Goal: Check status: Check status

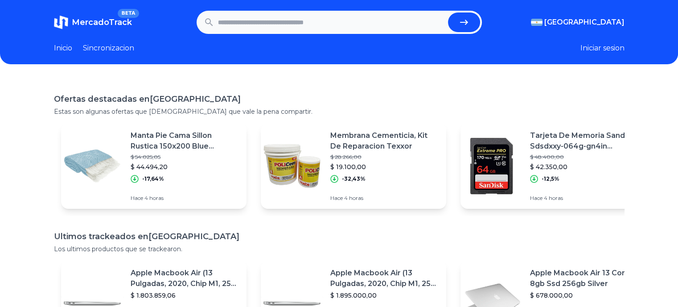
click at [589, 137] on p "Tarjeta De Memoria Sandisk Sdsdxxy-064g-gn4in Extreme Pro 64gb" at bounding box center [584, 140] width 109 height 21
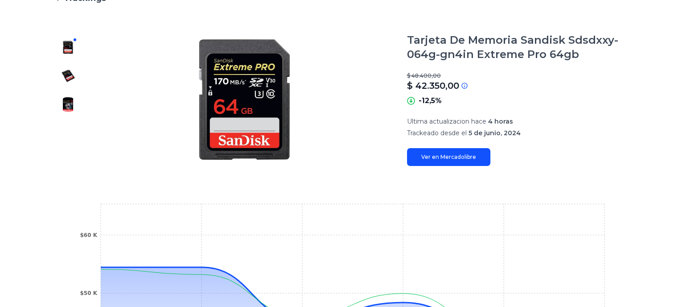
scroll to position [89, 0]
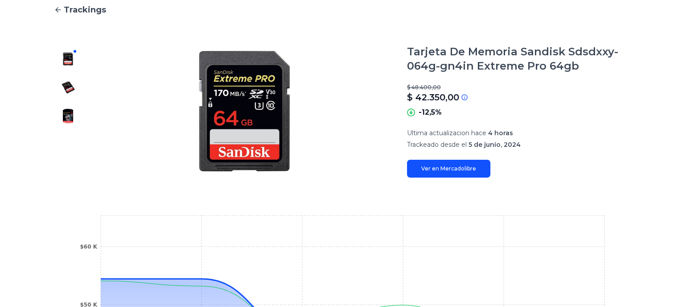
click at [451, 173] on link "Ver en Mercadolibre" at bounding box center [448, 169] width 83 height 18
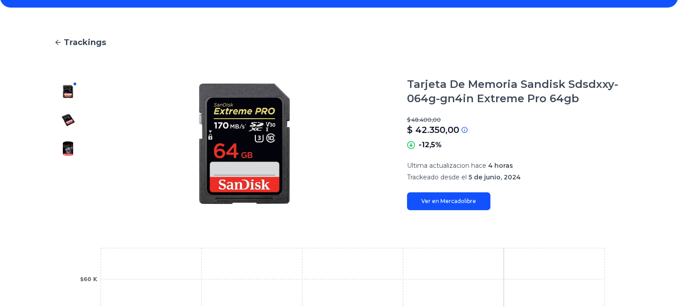
scroll to position [43, 0]
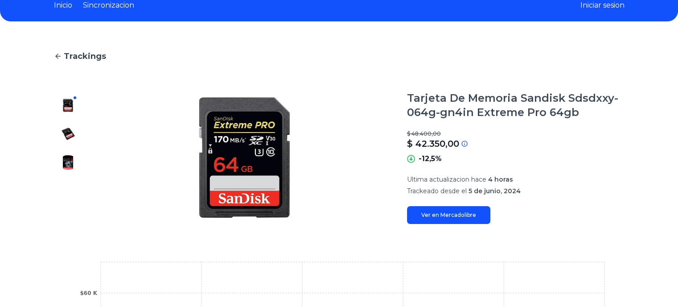
click at [92, 53] on span "Trackings" at bounding box center [85, 56] width 42 height 12
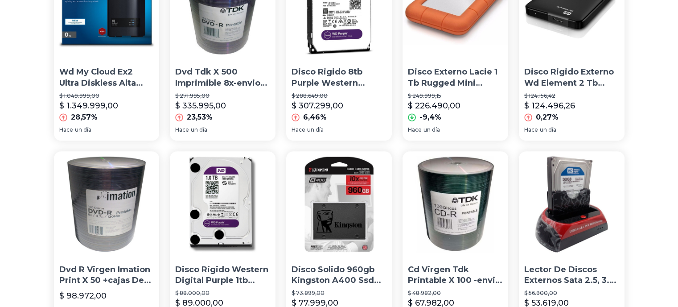
scroll to position [489, 0]
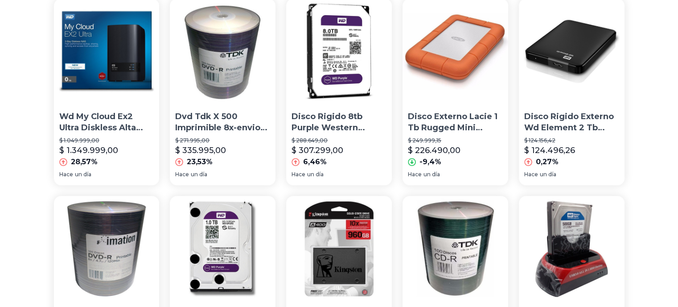
click at [347, 58] on img at bounding box center [339, 52] width 106 height 106
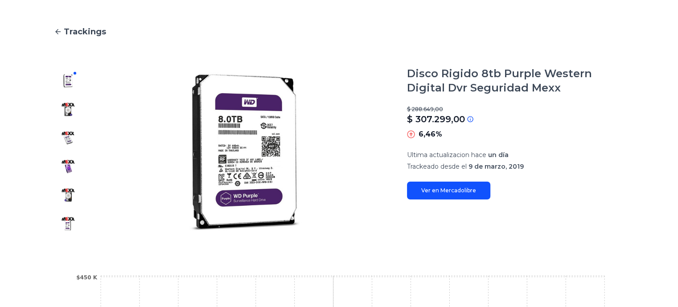
scroll to position [45, 0]
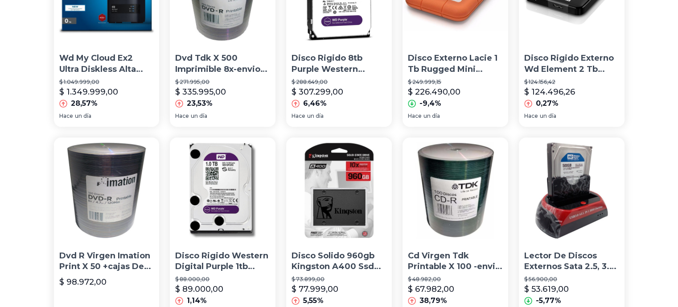
scroll to position [703, 0]
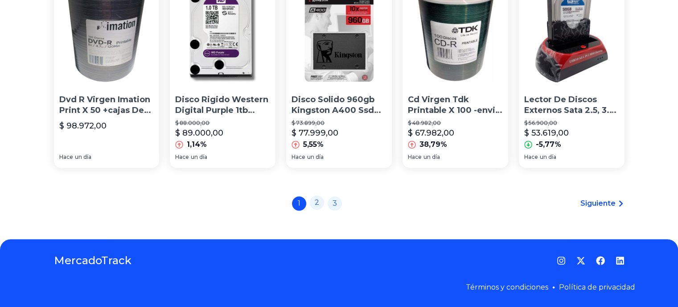
click at [320, 203] on link "2" at bounding box center [317, 202] width 14 height 14
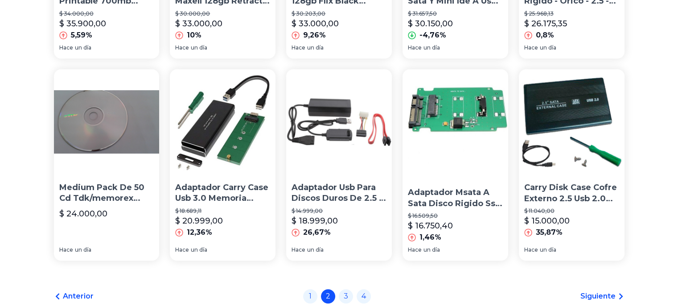
scroll to position [703, 0]
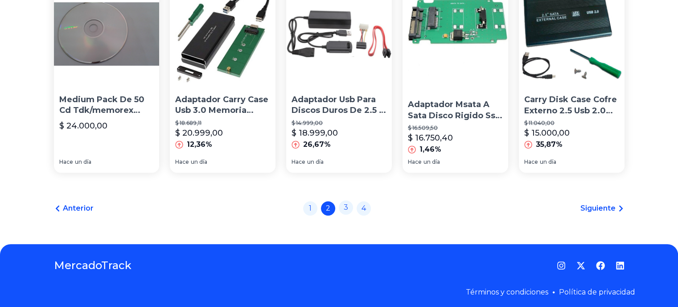
click at [352, 202] on link "3" at bounding box center [346, 207] width 14 height 14
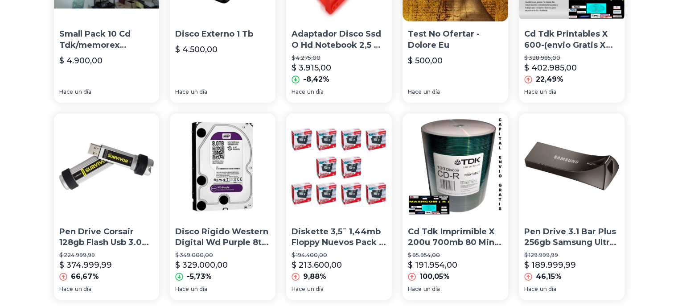
scroll to position [624, 0]
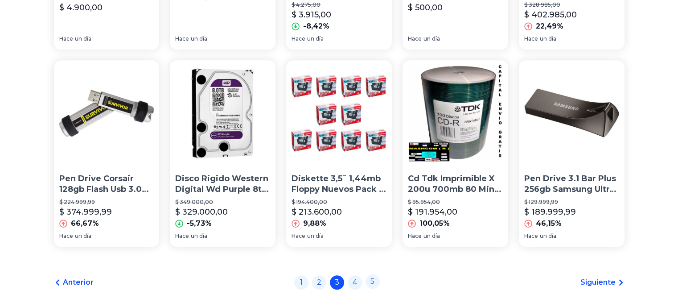
click at [374, 283] on link "5" at bounding box center [373, 281] width 14 height 14
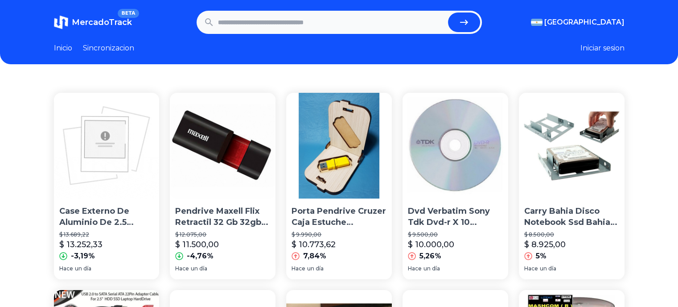
click at [322, 21] on input "text" at bounding box center [331, 22] width 227 height 20
type input "******"
click at [448, 12] on button "submit" at bounding box center [464, 22] width 32 height 20
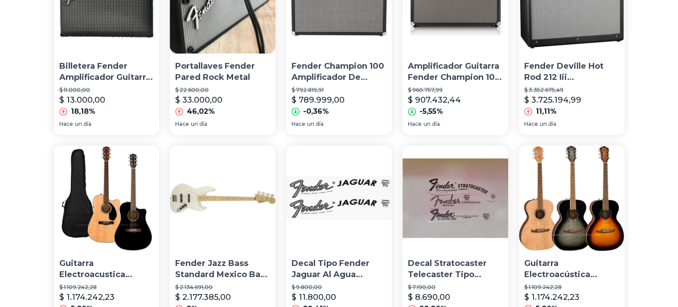
scroll to position [401, 0]
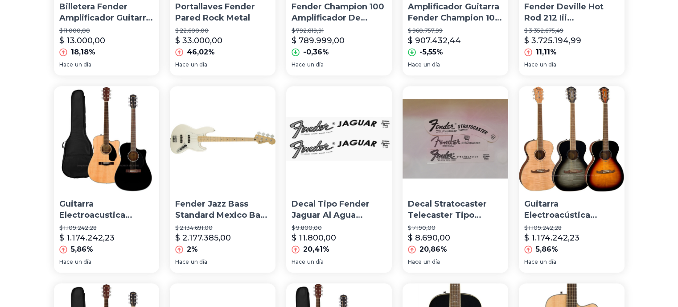
click at [562, 160] on img at bounding box center [572, 139] width 106 height 106
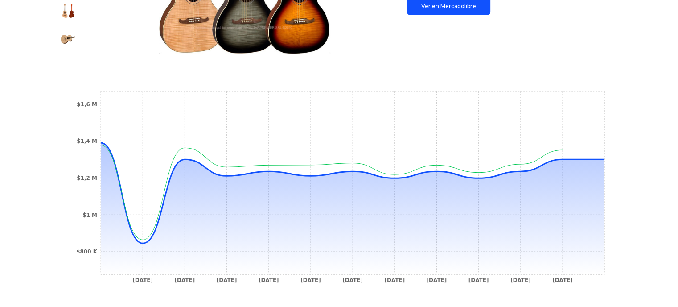
scroll to position [268, 0]
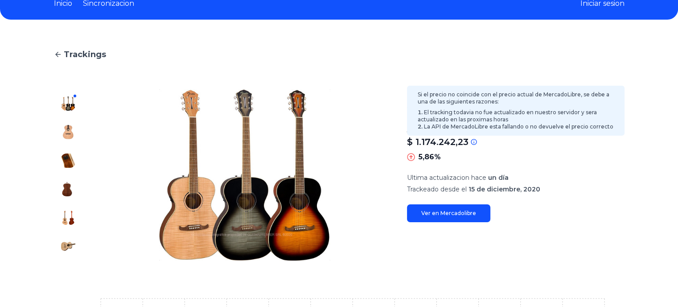
type input "******"
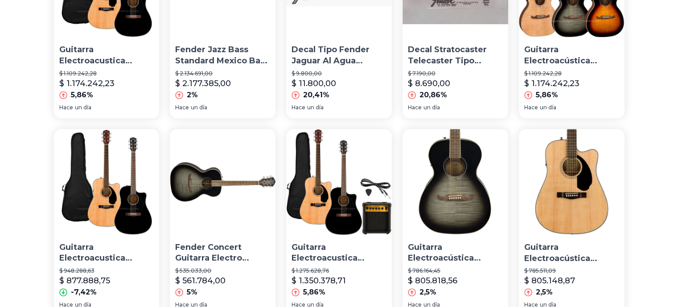
scroll to position [580, 0]
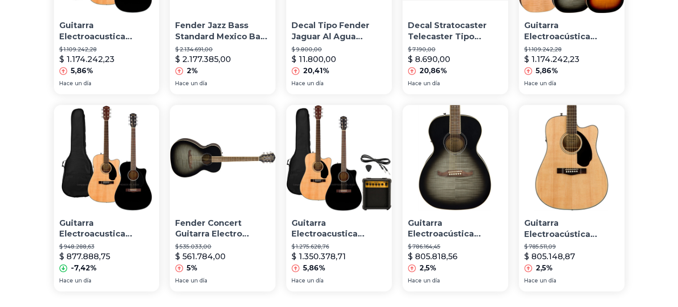
click at [470, 169] on img at bounding box center [456, 158] width 106 height 106
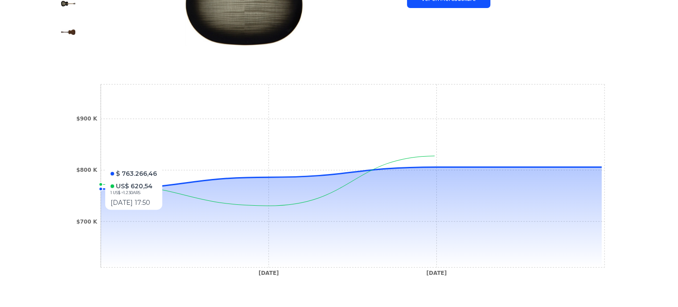
scroll to position [268, 0]
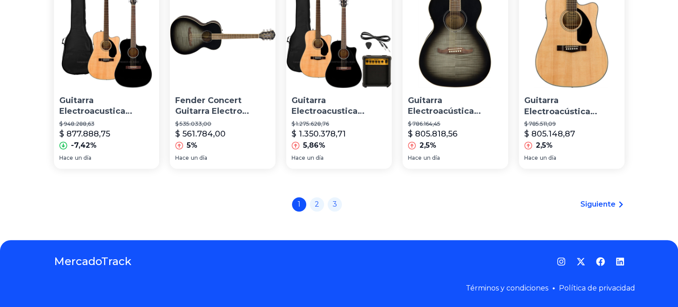
scroll to position [703, 0]
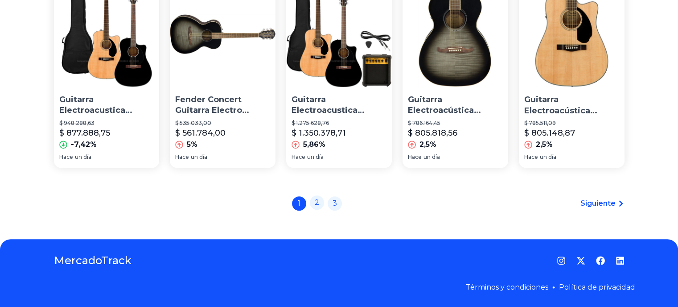
click at [321, 206] on link "2" at bounding box center [317, 202] width 14 height 14
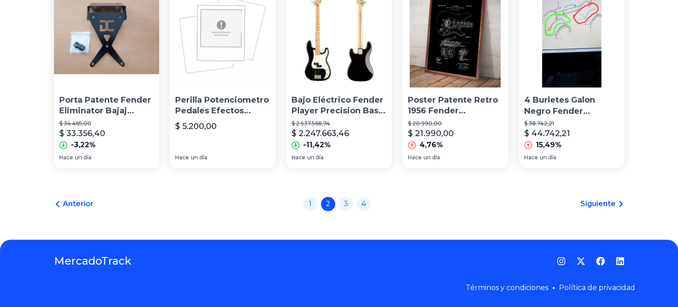
scroll to position [703, 0]
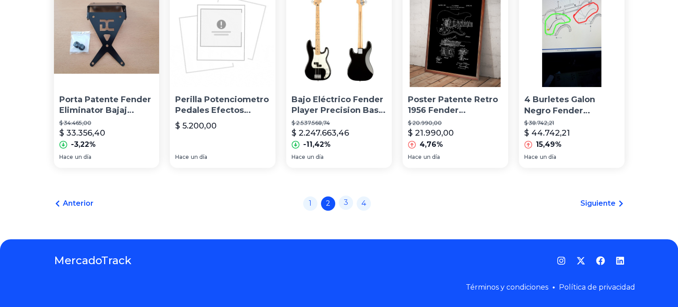
click at [351, 202] on link "3" at bounding box center [346, 202] width 14 height 14
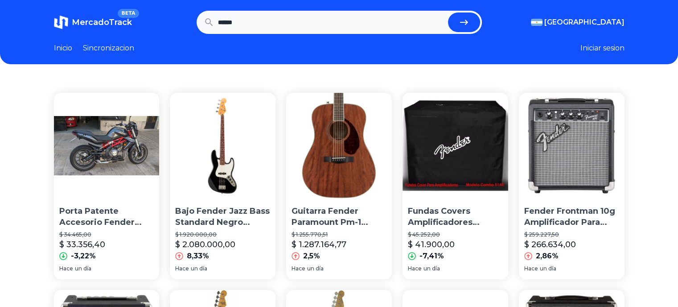
click at [285, 27] on input "******" at bounding box center [331, 22] width 227 height 20
type input "**********"
click at [448, 12] on button "submit" at bounding box center [464, 22] width 32 height 20
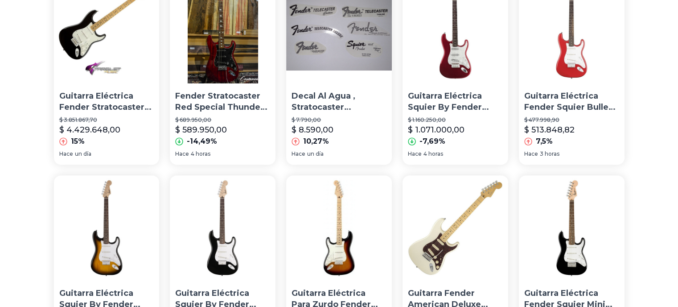
scroll to position [669, 0]
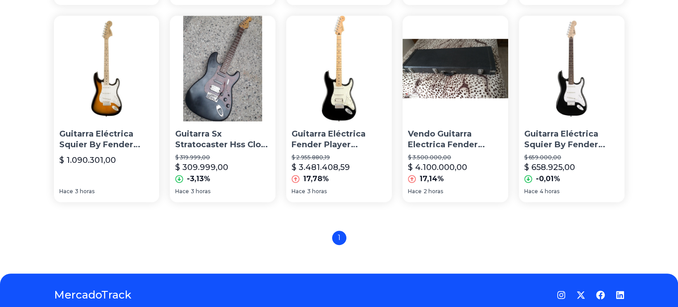
click at [470, 78] on img at bounding box center [456, 69] width 106 height 106
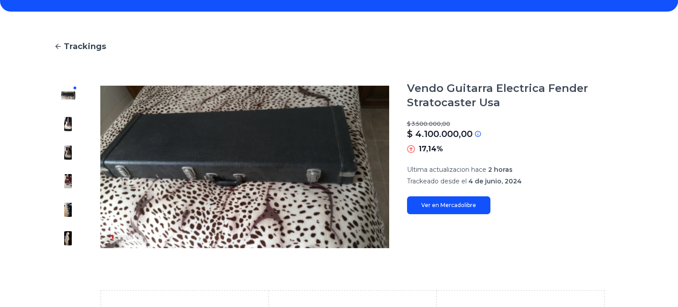
scroll to position [89, 0]
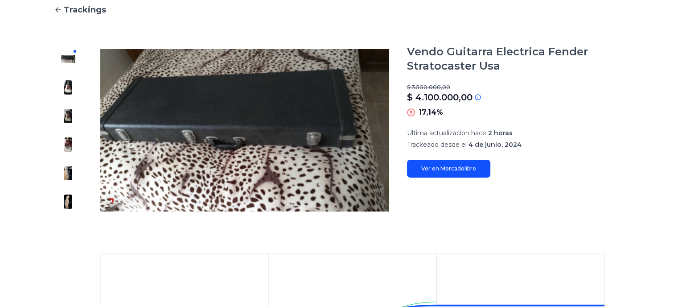
click at [74, 87] on img at bounding box center [68, 87] width 14 height 14
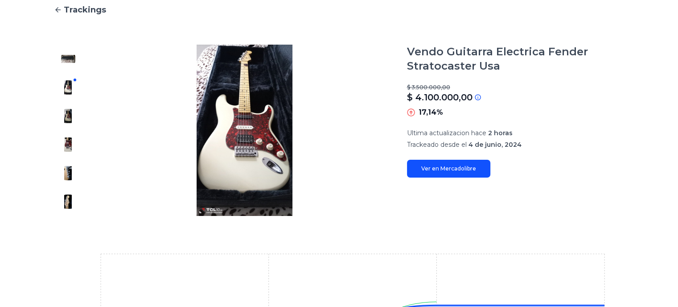
click at [62, 112] on div at bounding box center [68, 130] width 29 height 171
click at [70, 143] on img at bounding box center [68, 144] width 14 height 14
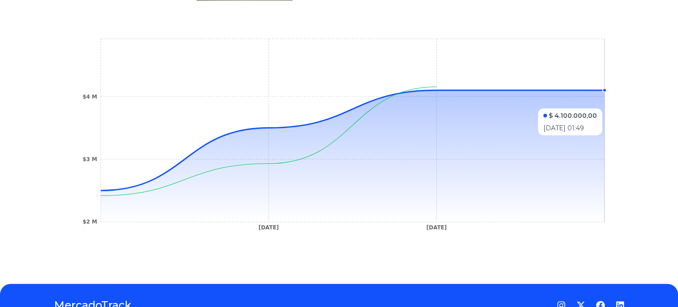
scroll to position [0, 0]
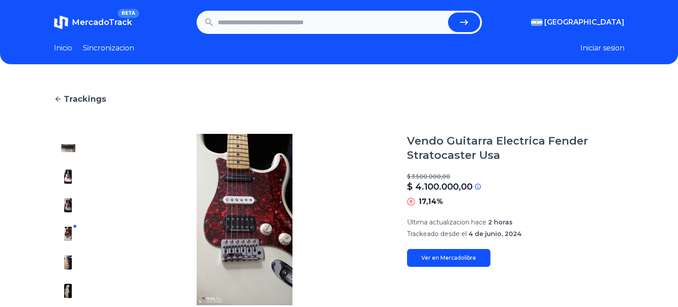
type input "**********"
